Goal: Contribute content

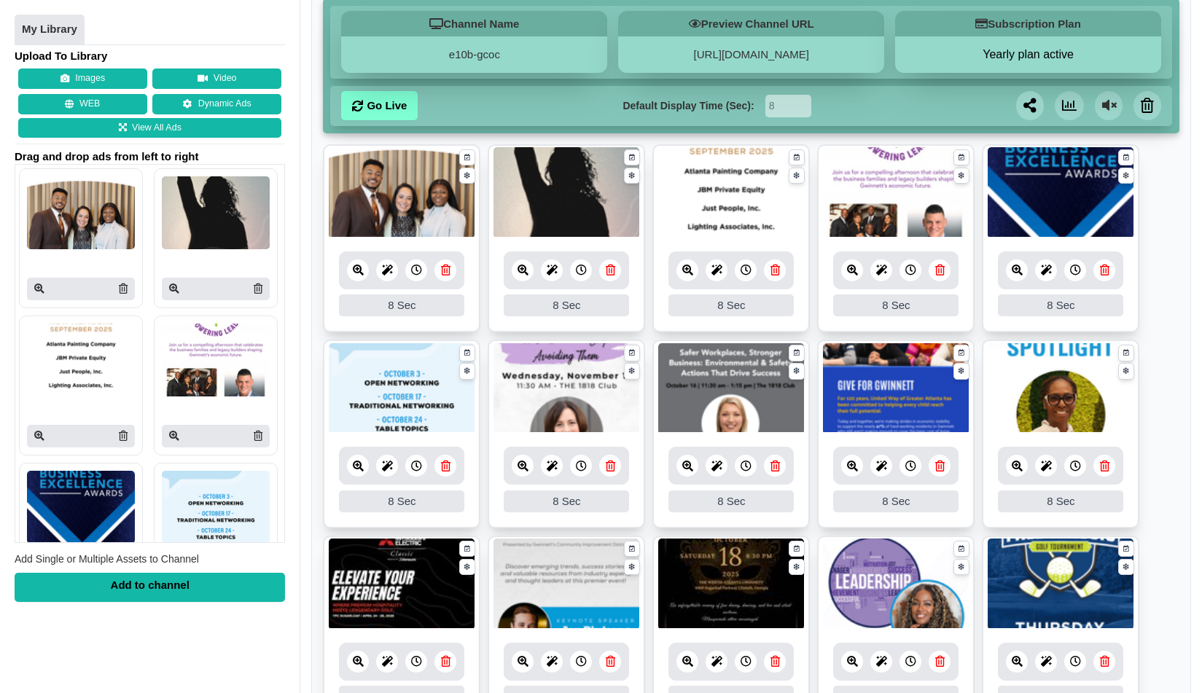
scroll to position [244, 0]
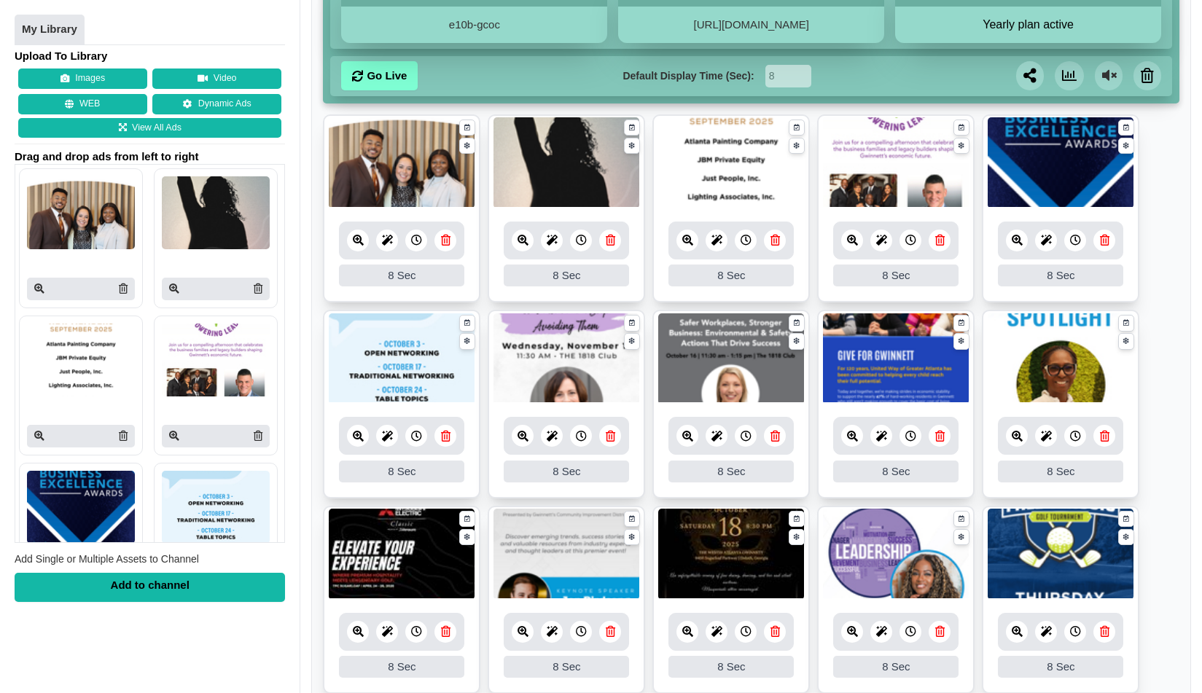
click at [1102, 434] on icon at bounding box center [1104, 436] width 9 height 11
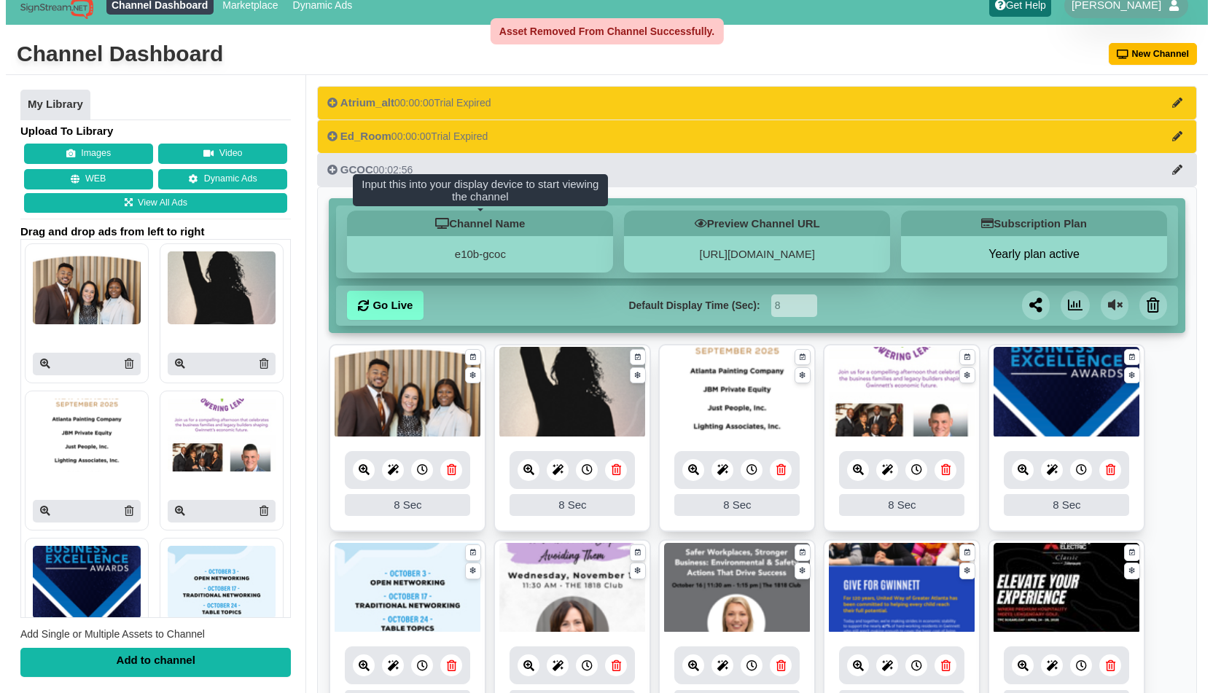
scroll to position [0, 0]
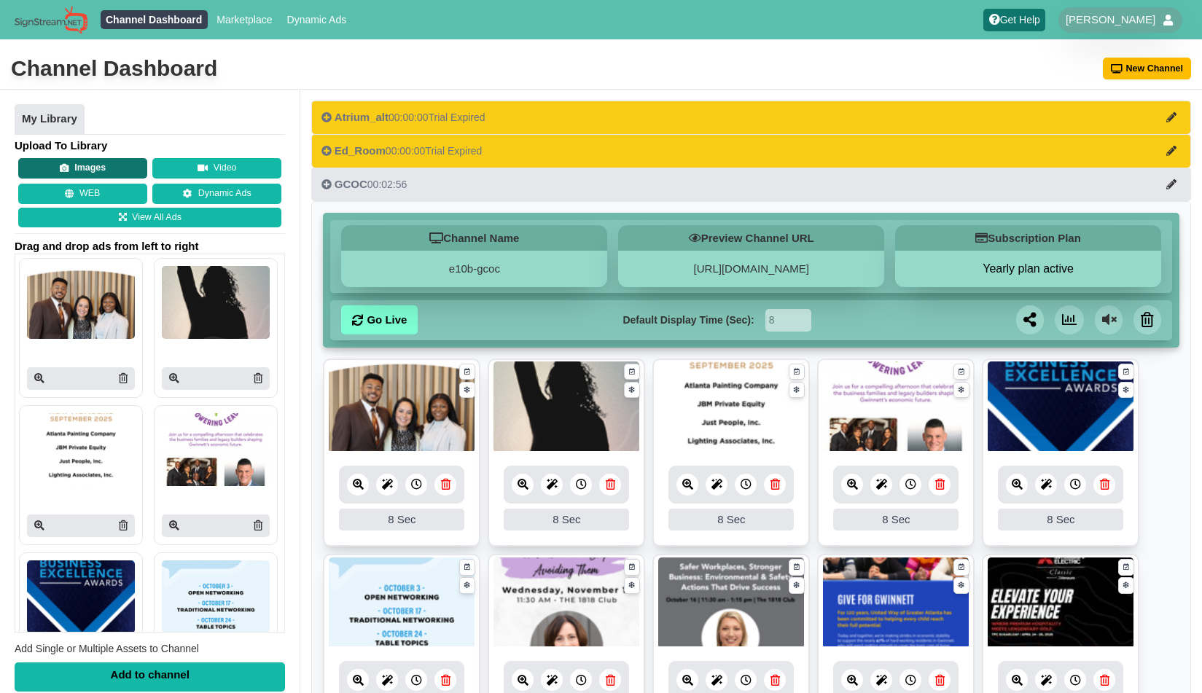
click at [114, 167] on button "Images" at bounding box center [82, 168] width 129 height 20
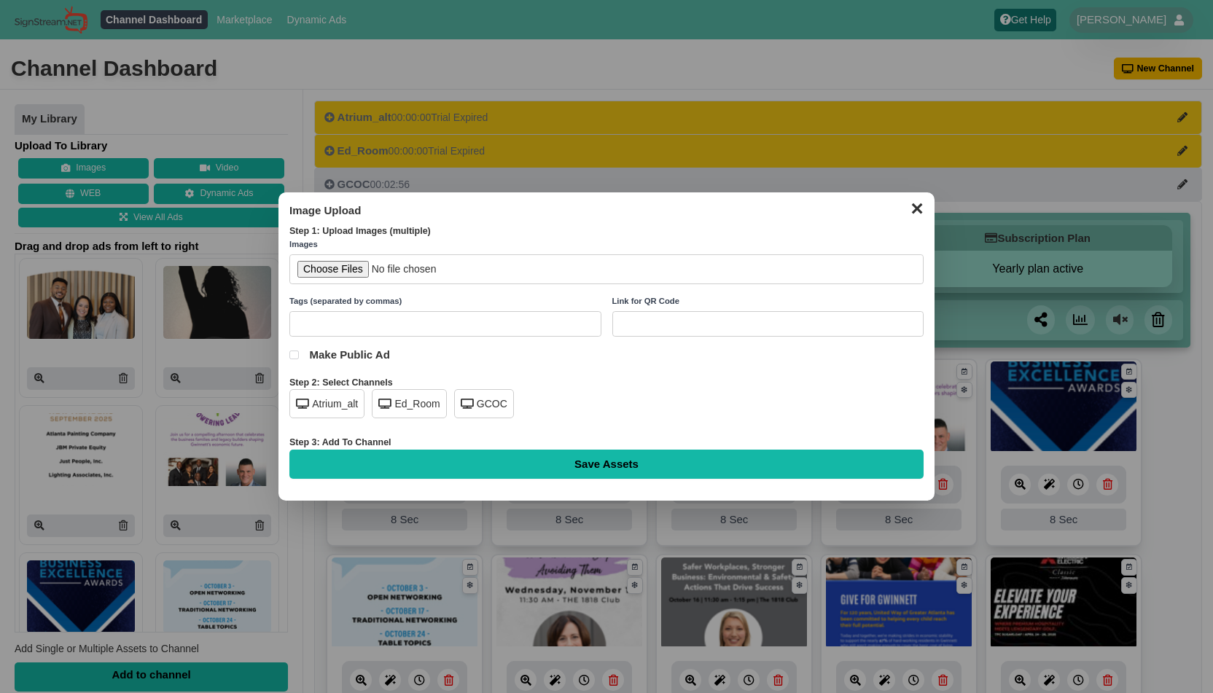
click at [493, 402] on div "GCOC" at bounding box center [484, 403] width 60 height 29
click at [351, 266] on input "file" at bounding box center [606, 269] width 634 height 30
type input "C:\fakepath\ambassadors-spotlight-shelby-crews.jpg"
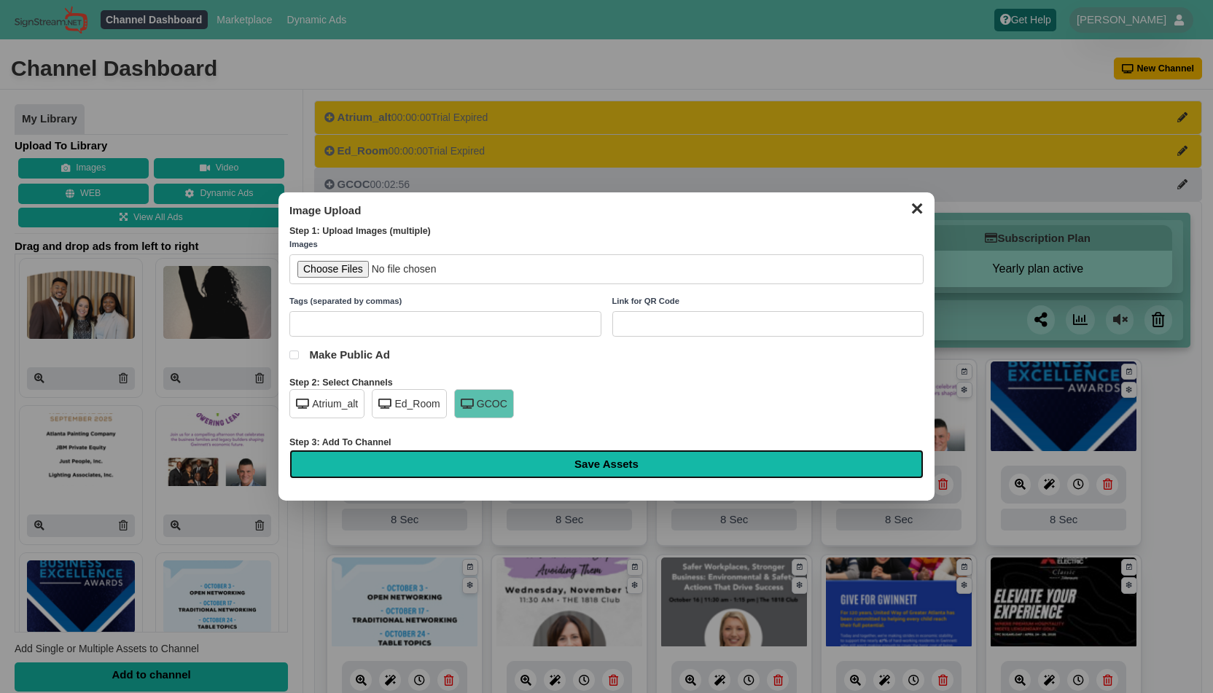
click at [649, 463] on input "Save Assets" at bounding box center [606, 464] width 634 height 29
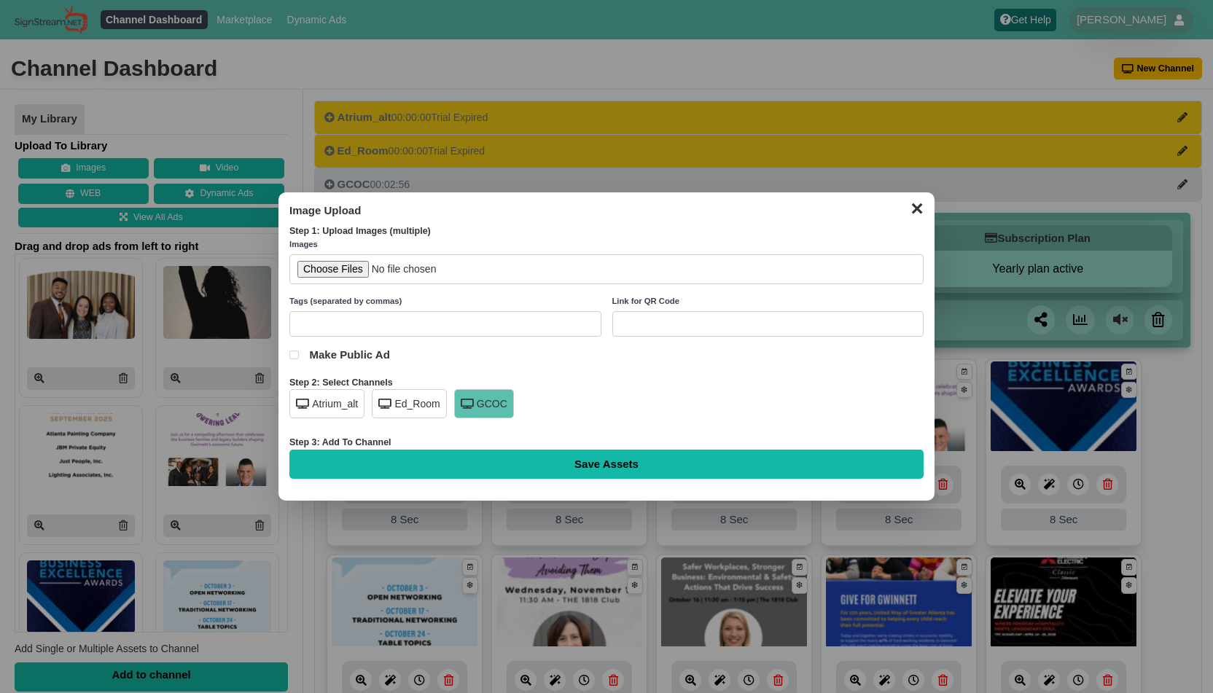
type input "Saving..."
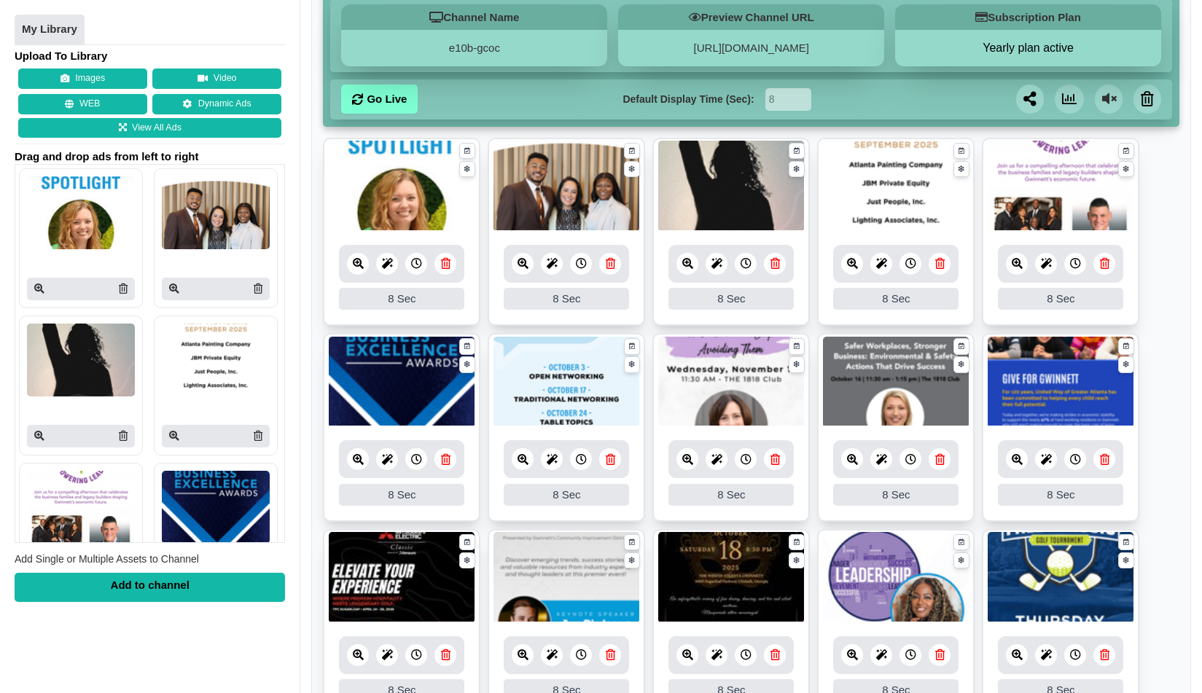
scroll to position [767, 0]
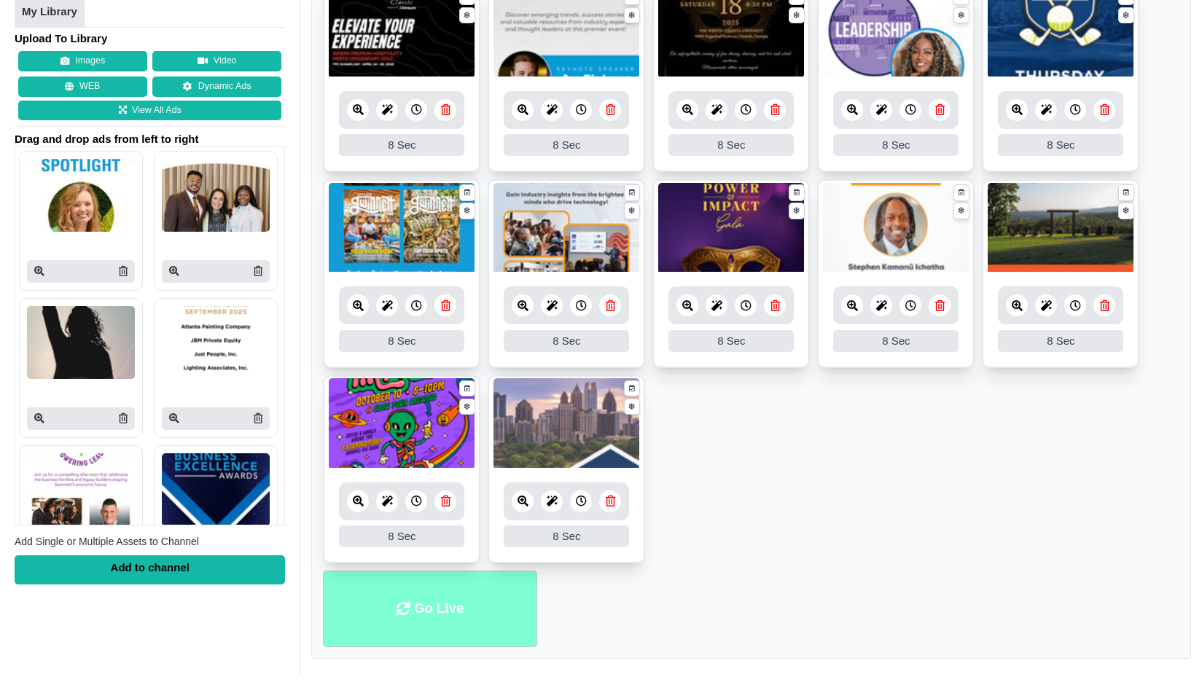
click at [428, 595] on li "Go Live" at bounding box center [430, 609] width 214 height 77
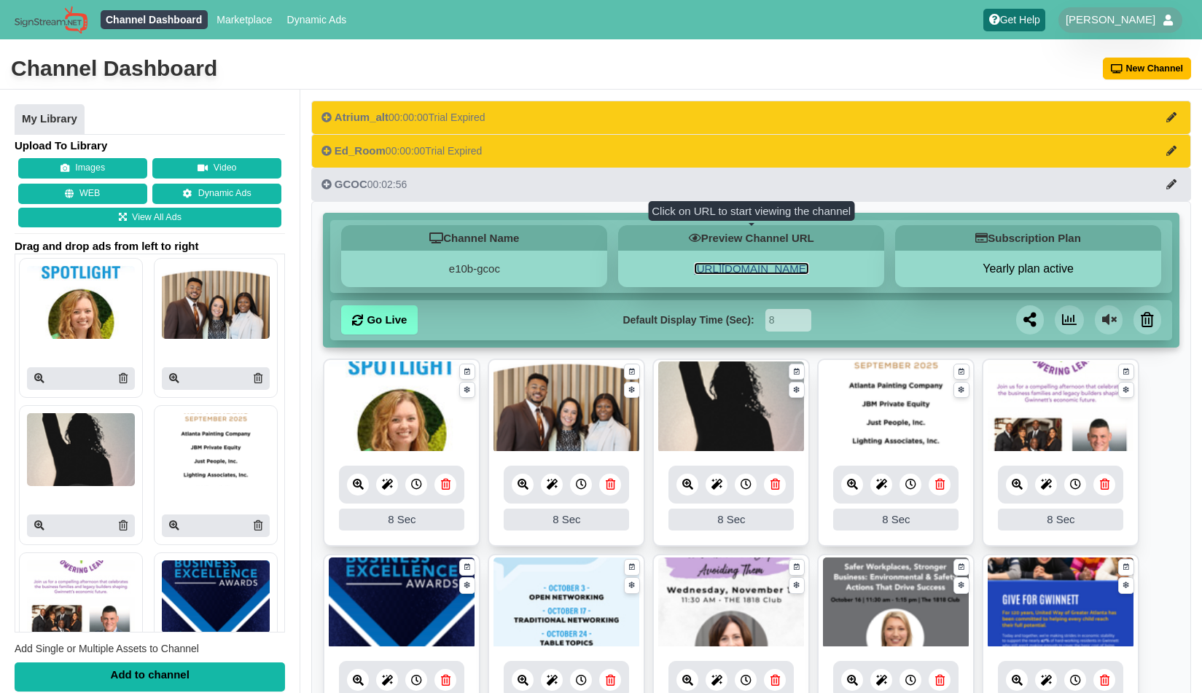
click at [809, 269] on link "[URL][DOMAIN_NAME]" at bounding box center [751, 268] width 115 height 12
click at [450, 486] on link at bounding box center [445, 485] width 22 height 22
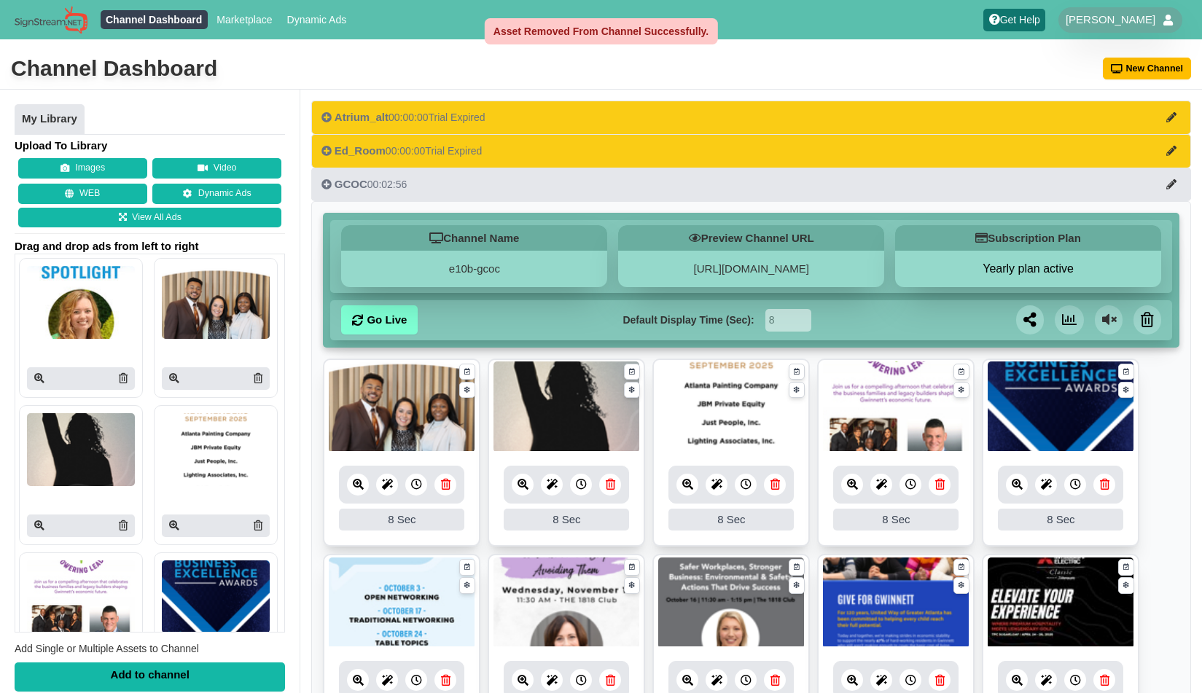
click at [76, 171] on button "Images" at bounding box center [82, 168] width 129 height 20
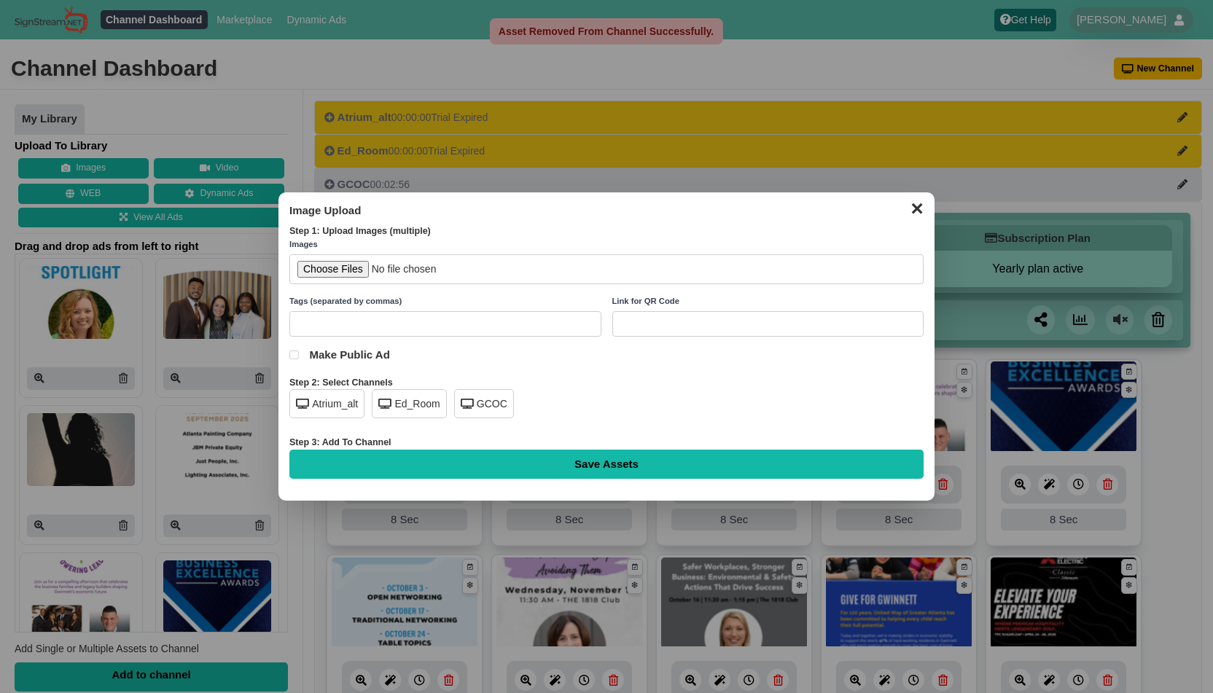
click at [490, 399] on div "GCOC" at bounding box center [484, 403] width 60 height 29
click at [355, 267] on input "file" at bounding box center [606, 269] width 634 height 30
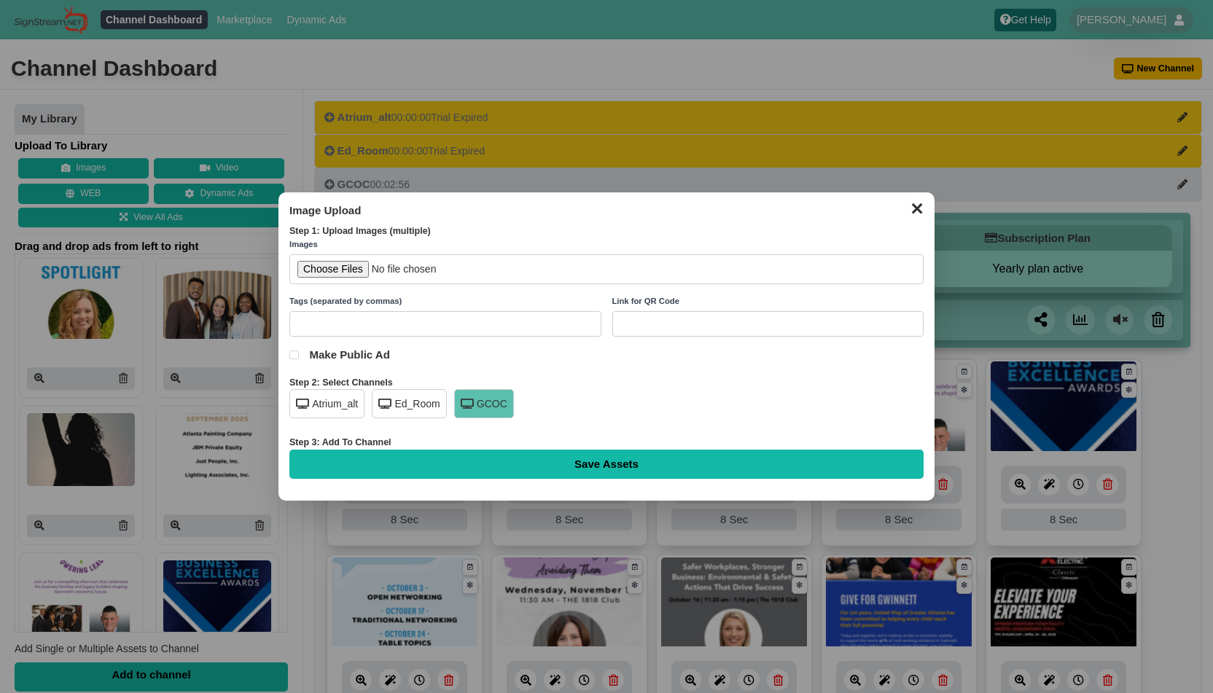
type input "C:\fakepath\ambassadors-spotlight-shelby-crews.jpg"
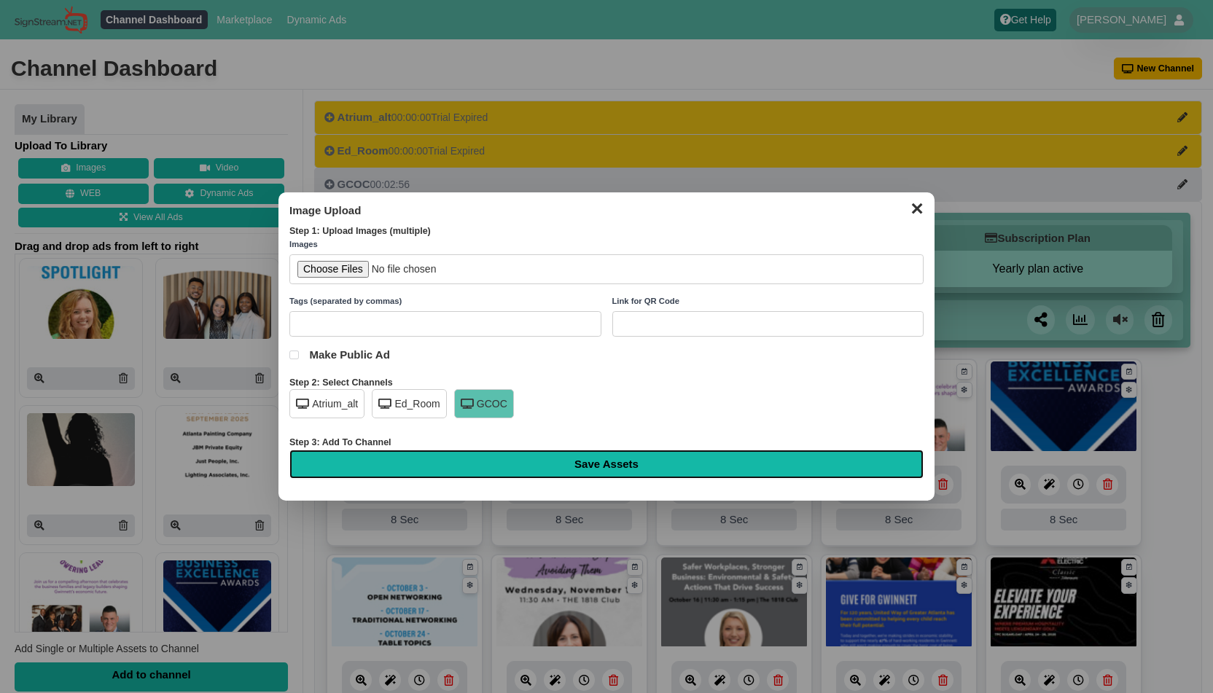
click at [625, 464] on input "Save Assets" at bounding box center [606, 464] width 634 height 29
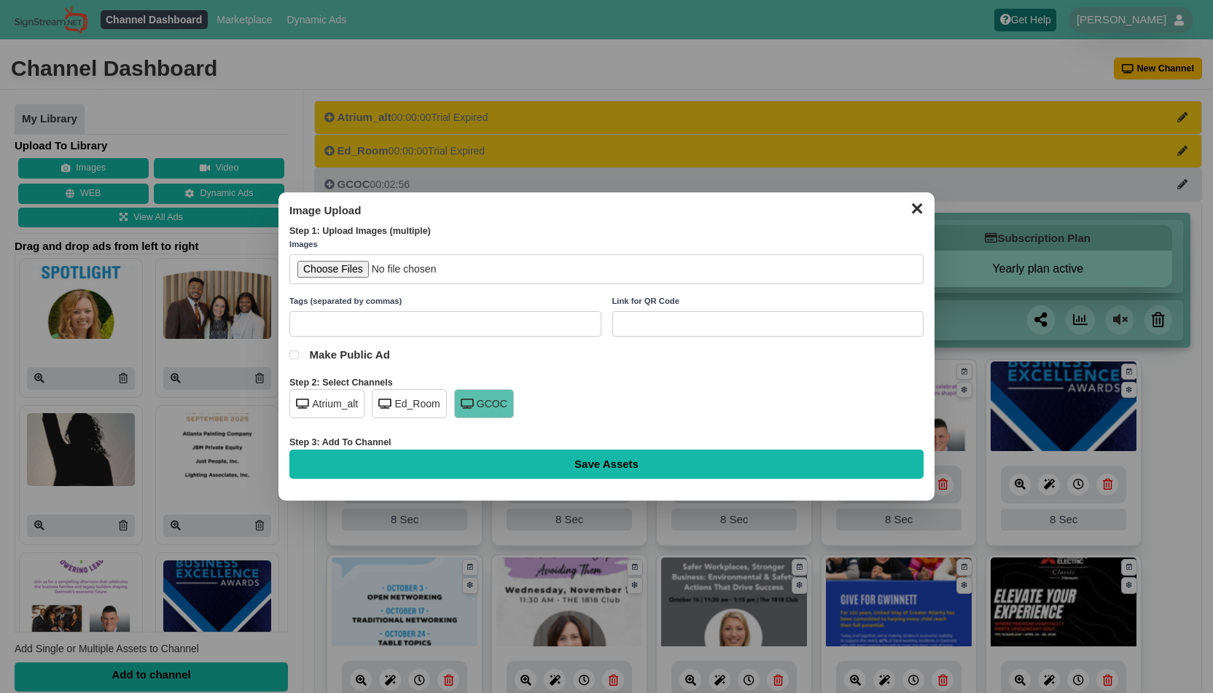
type input "Saving..."
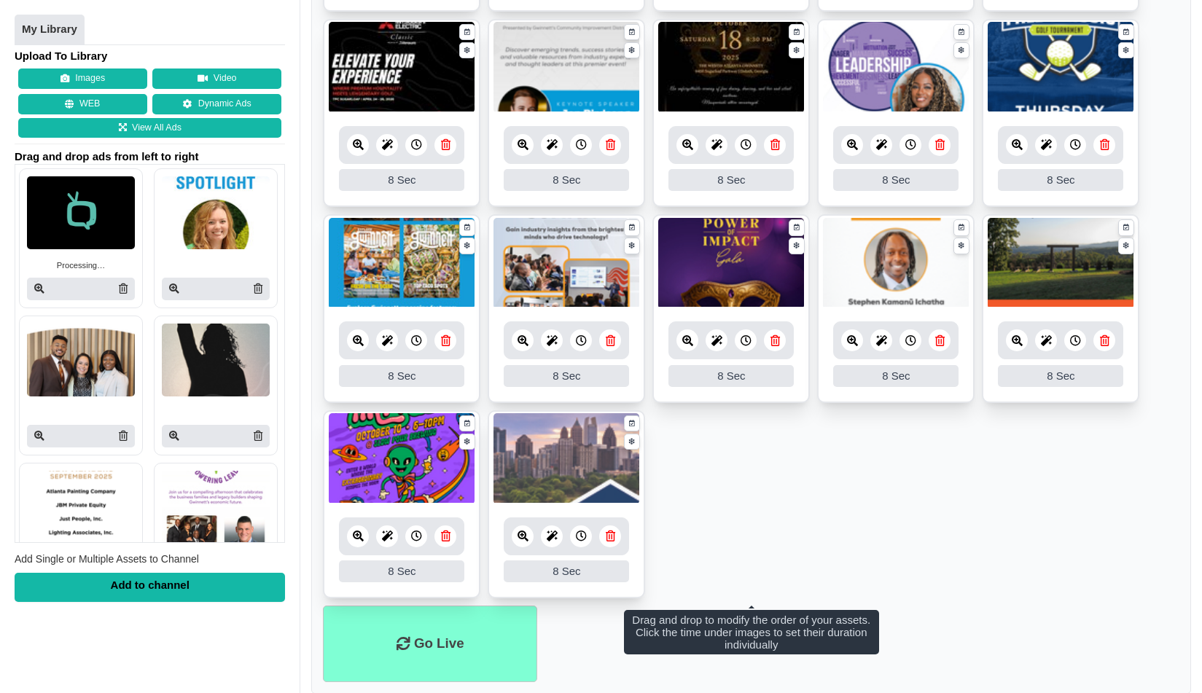
scroll to position [767, 0]
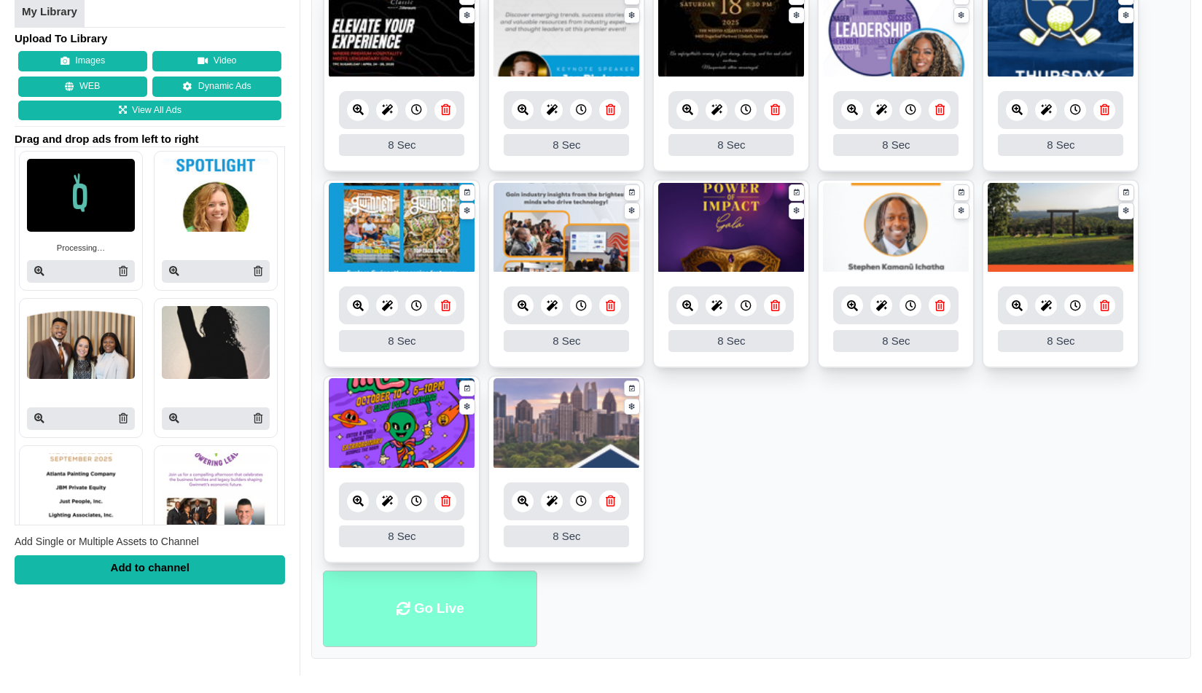
click at [453, 601] on li "Go Live" at bounding box center [430, 609] width 214 height 77
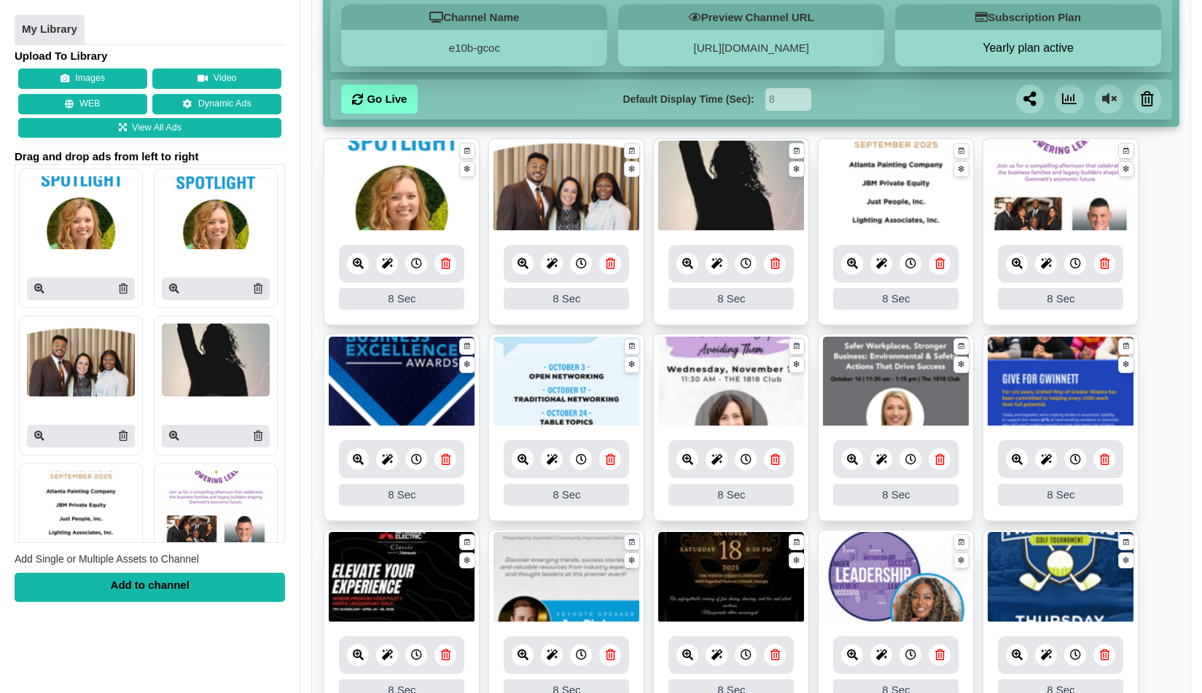
scroll to position [767, 0]
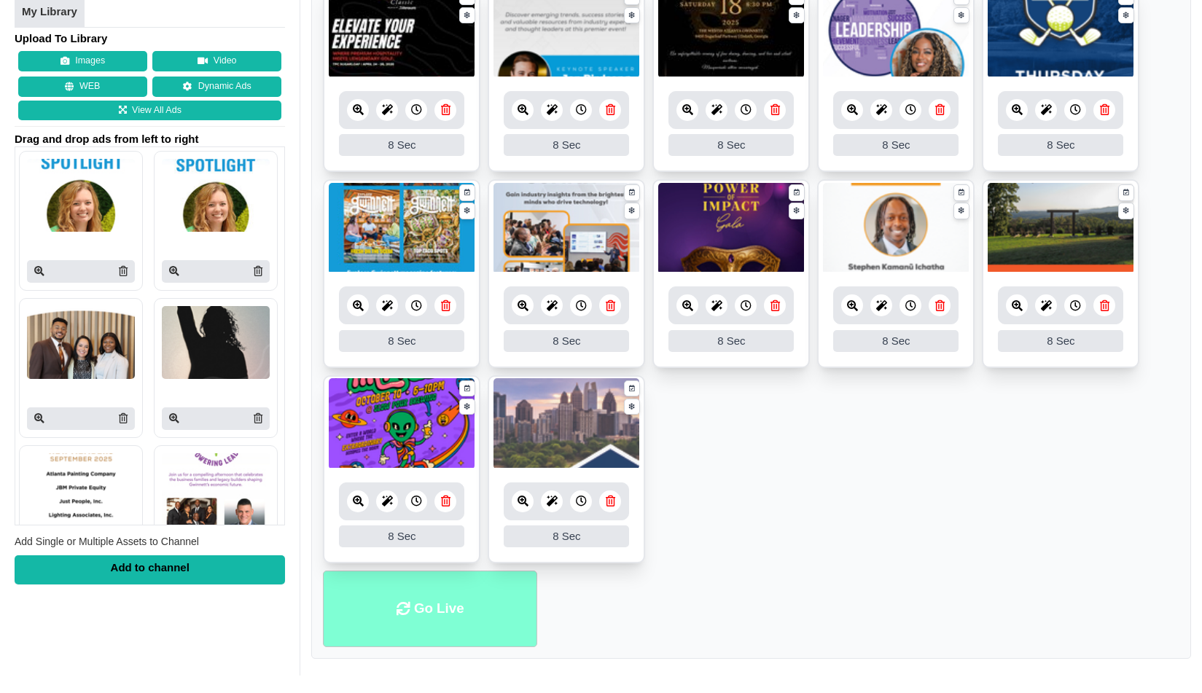
click at [450, 610] on li "Go Live" at bounding box center [430, 609] width 214 height 77
